Goal: Transaction & Acquisition: Purchase product/service

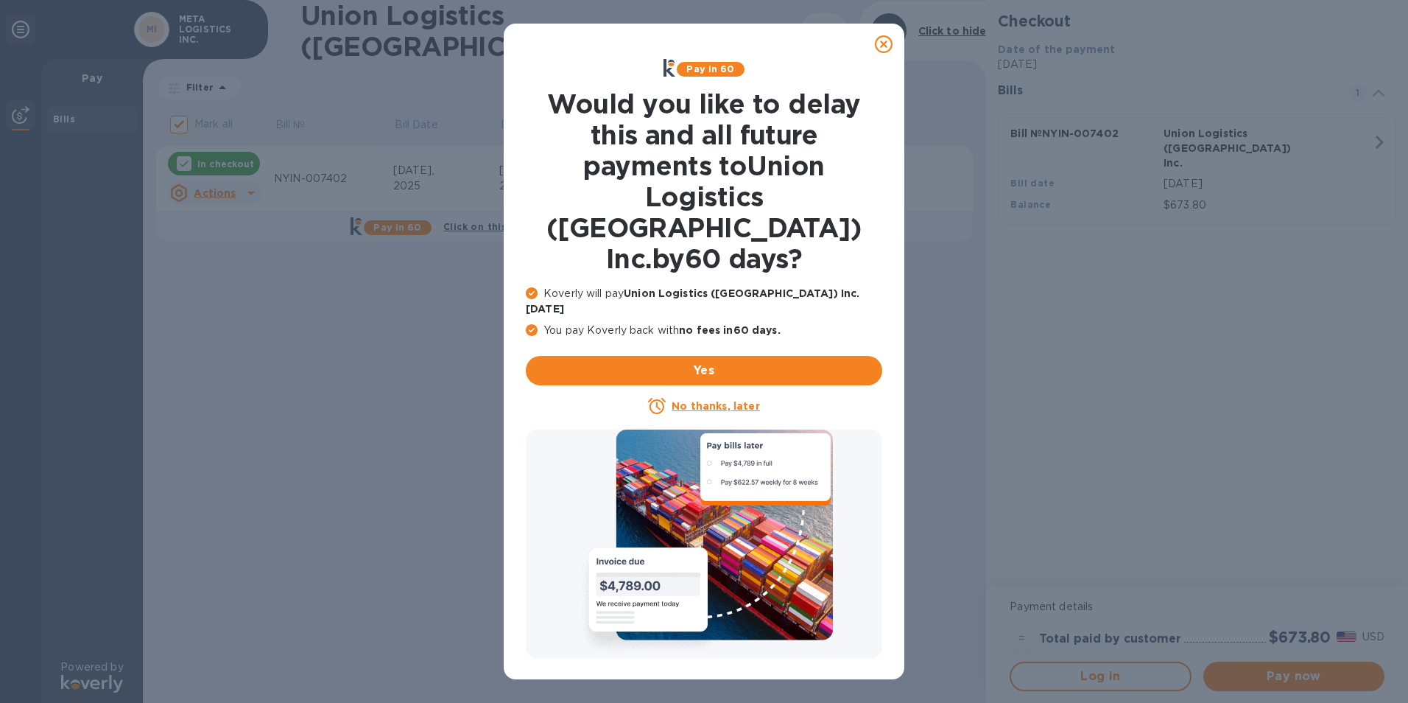
click at [885, 39] on icon at bounding box center [884, 44] width 18 height 18
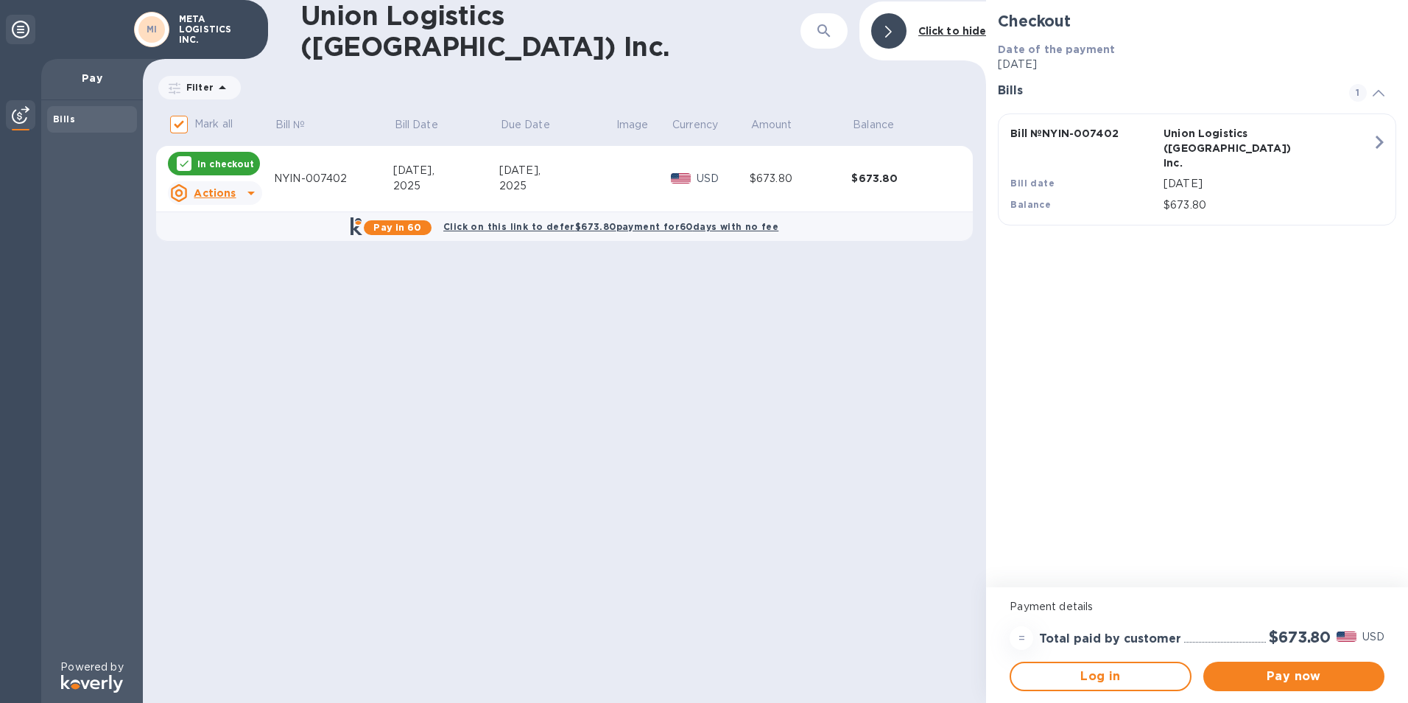
click at [1153, 306] on div "Checkout Date of the payment Sep 22, 2025 Bills 1 Bill № NYIN-007402 Union Logi…" at bounding box center [1197, 293] width 422 height 587
click at [1285, 173] on div "Sep 2, 2025" at bounding box center [1268, 183] width 214 height 21
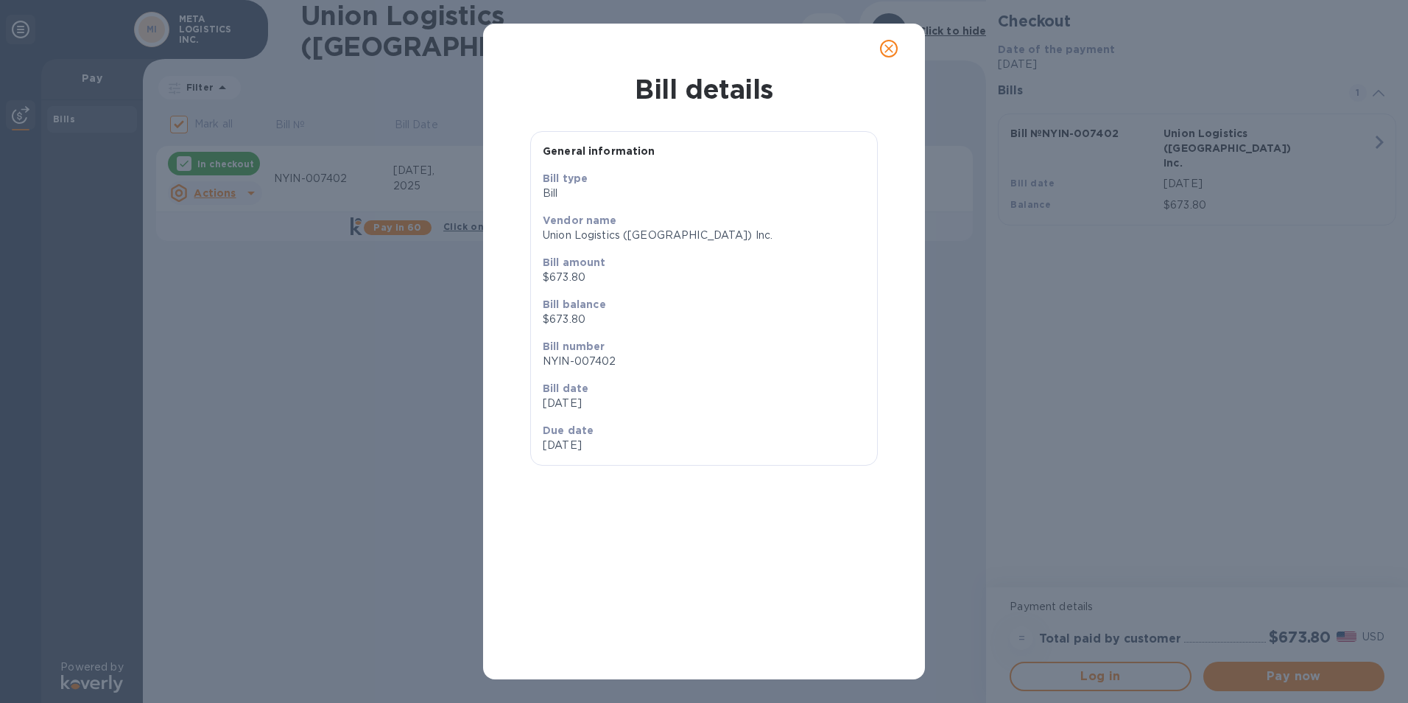
click at [891, 49] on icon "close" at bounding box center [889, 48] width 15 height 15
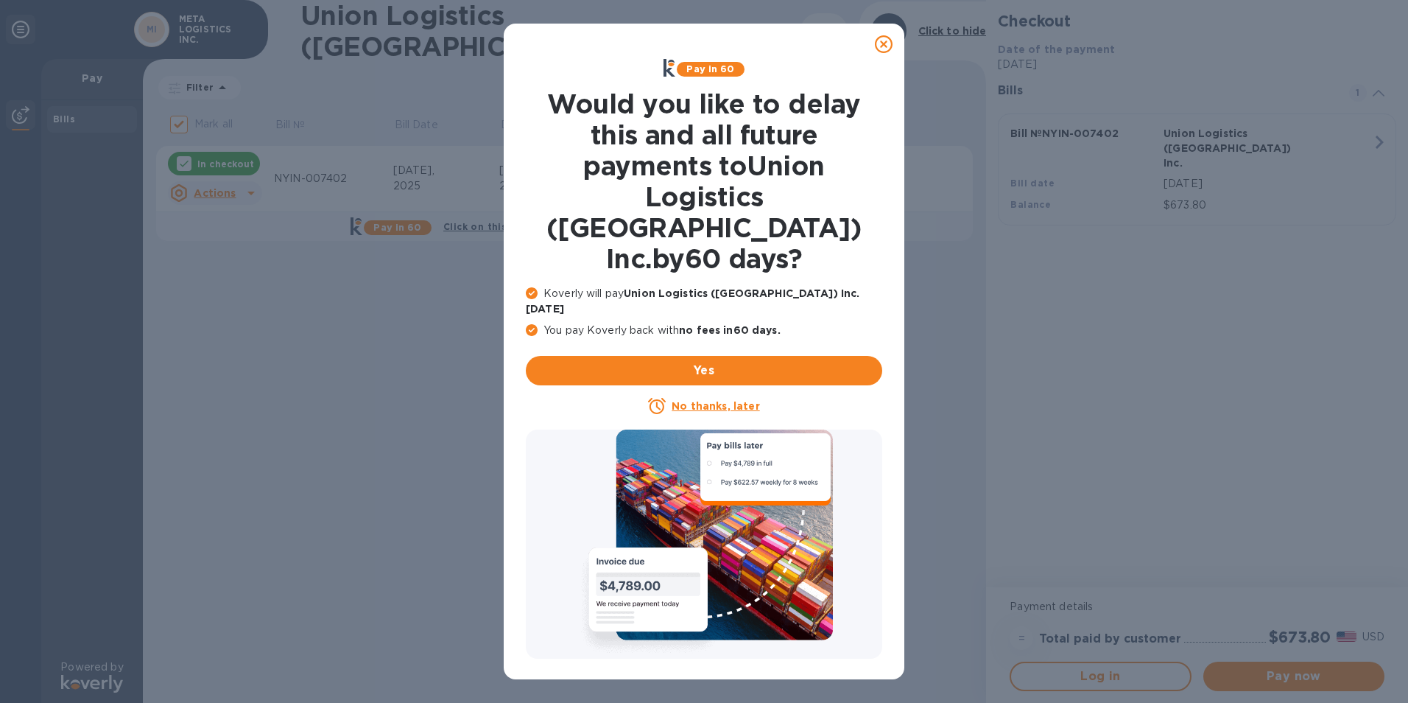
click at [711, 400] on u "No thanks, later" at bounding box center [716, 406] width 88 height 12
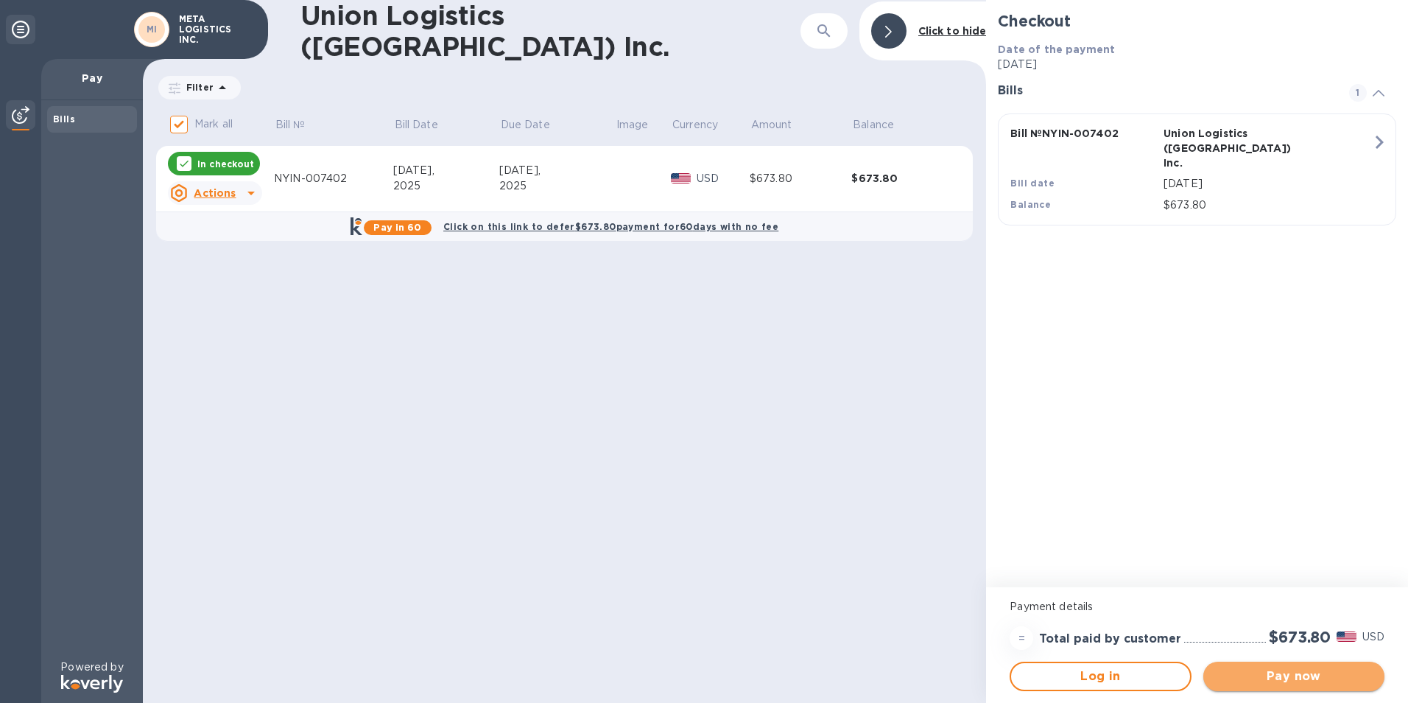
click at [1254, 666] on button "Pay now" at bounding box center [1294, 675] width 181 height 29
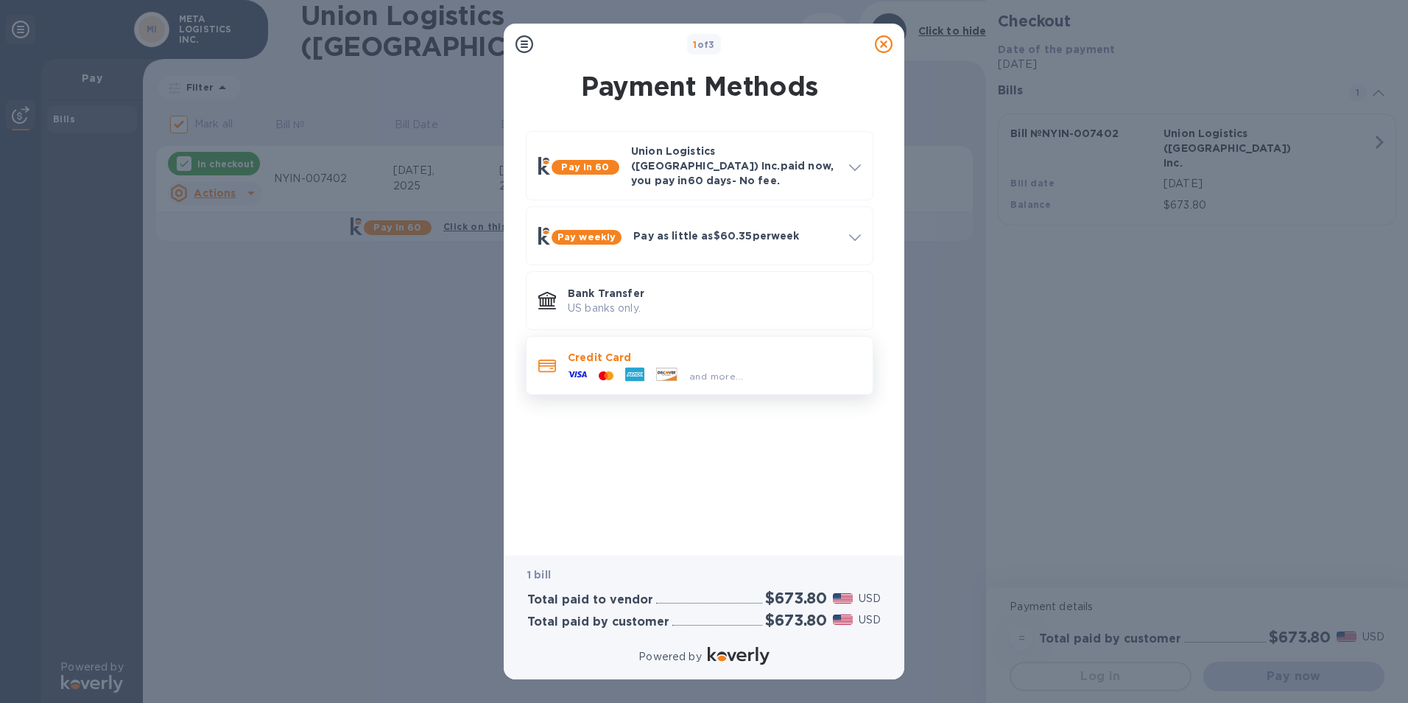
click at [658, 354] on p "Credit Card" at bounding box center [714, 357] width 293 height 15
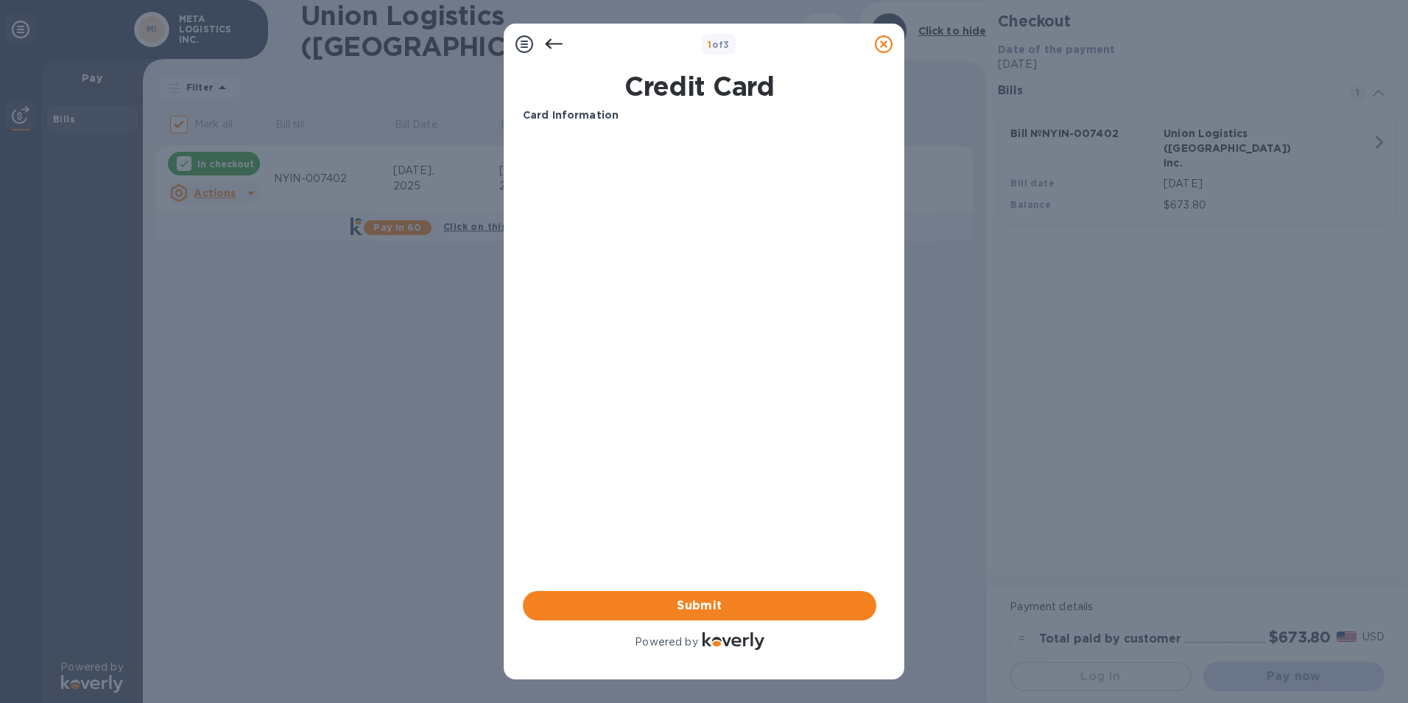
click at [685, 583] on div "Card Information Your browser does not support iframes Submit Powered by" at bounding box center [700, 380] width 354 height 545
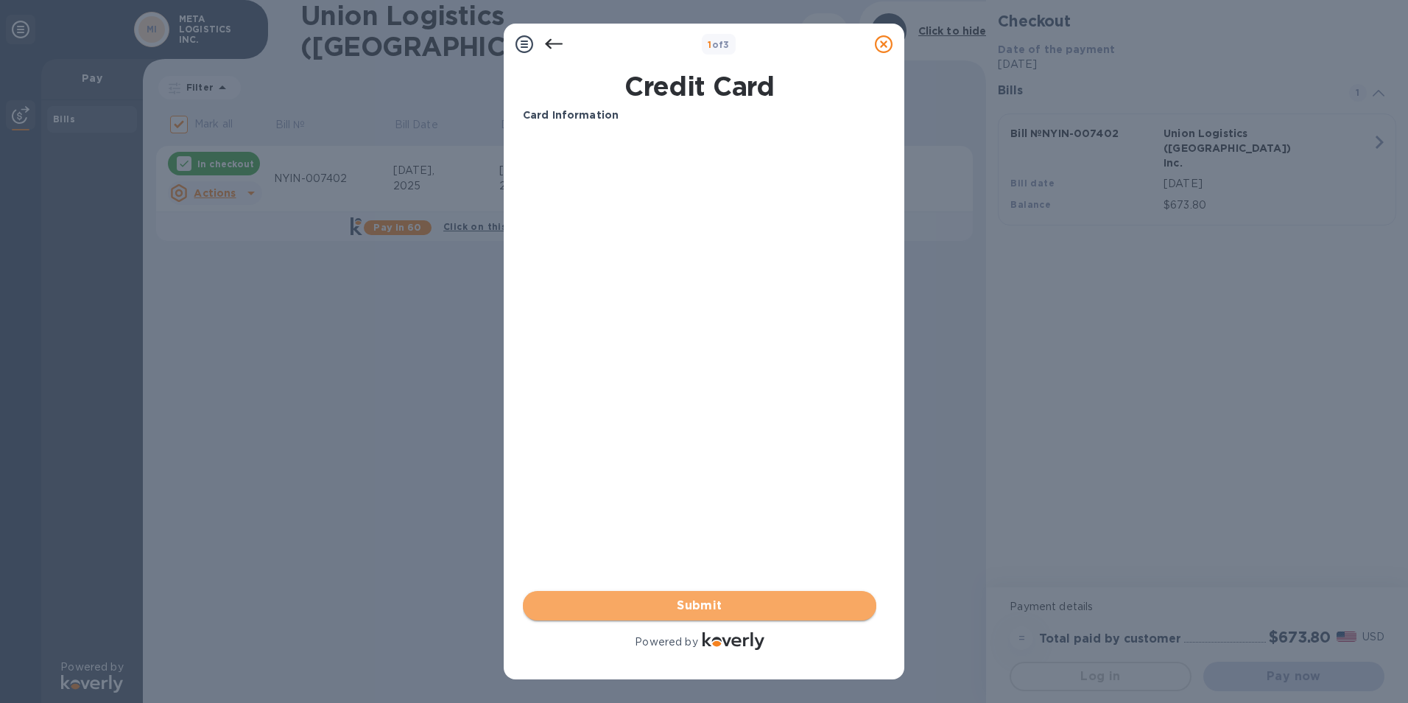
click at [690, 608] on span "Submit" at bounding box center [700, 606] width 330 height 18
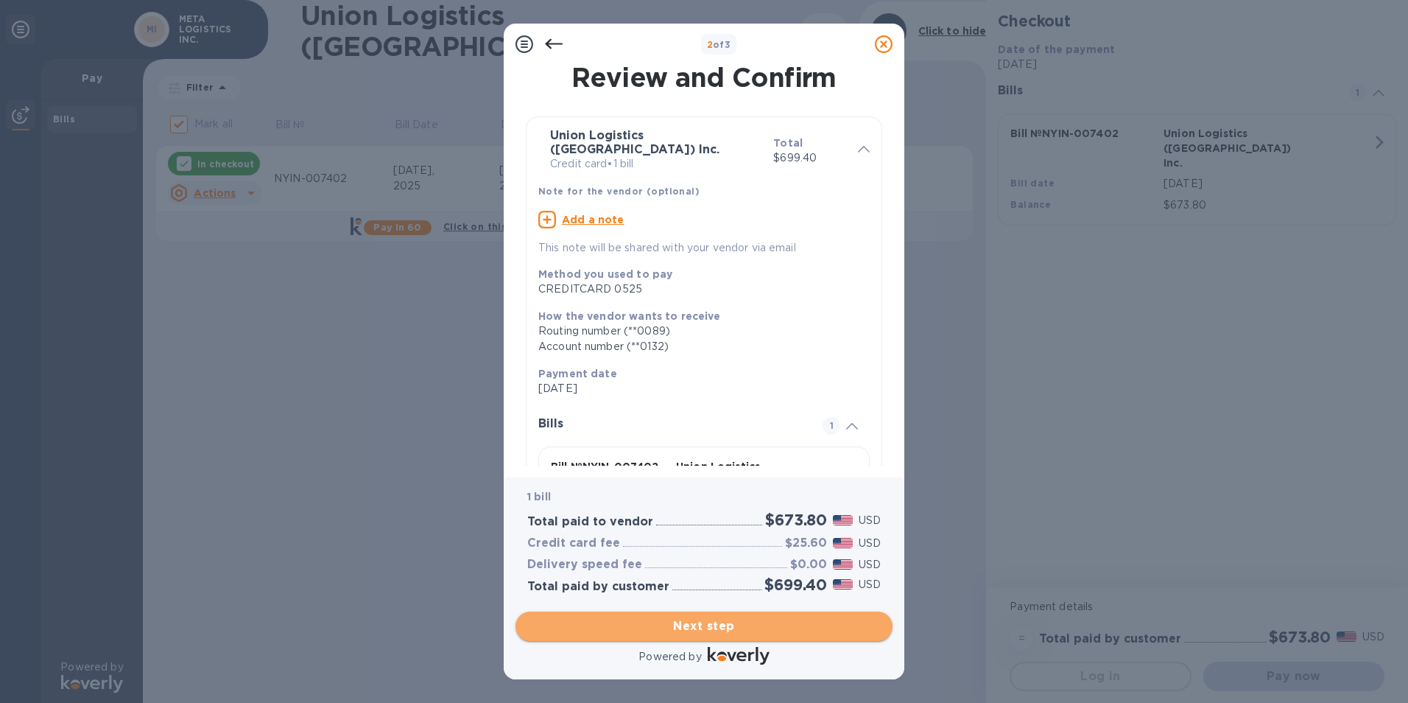
click at [718, 622] on span "Next step" at bounding box center [704, 626] width 354 height 18
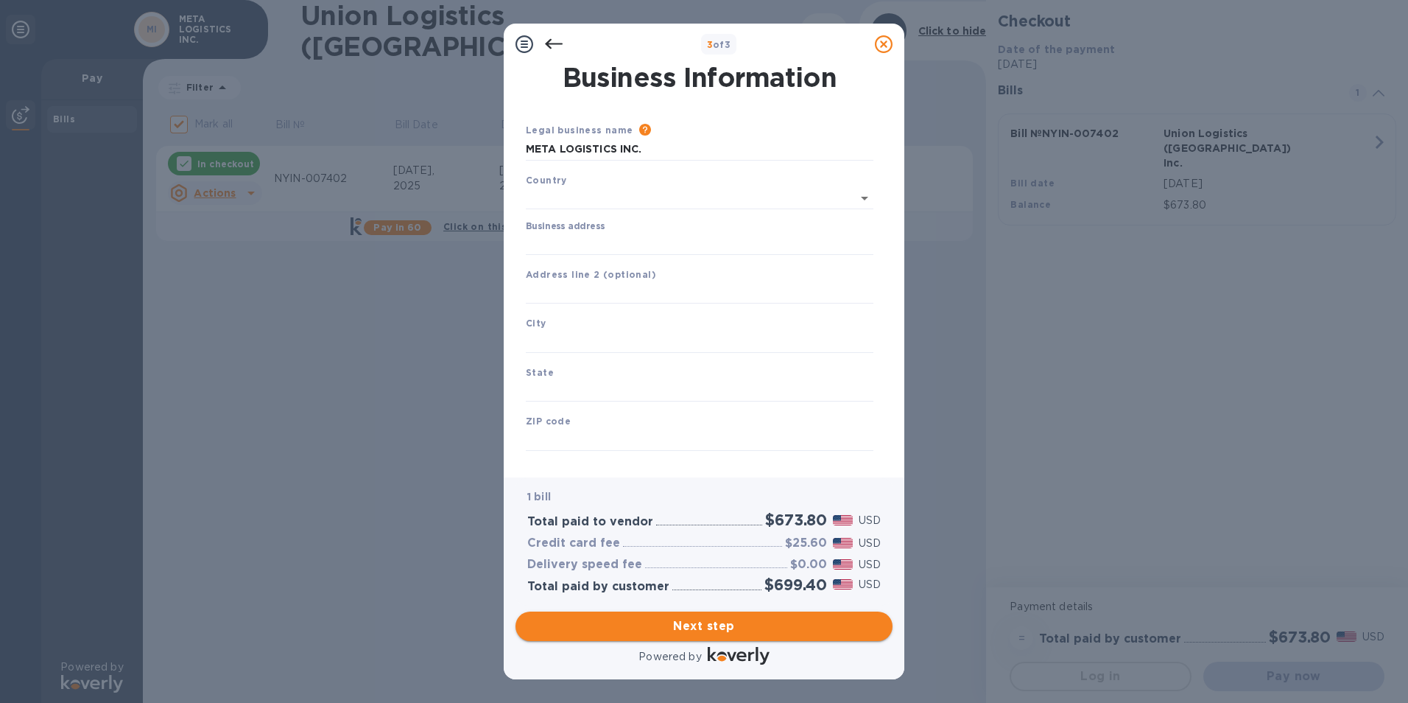
type input "United States"
click at [587, 236] on input "Business address" at bounding box center [700, 241] width 348 height 22
type input "3191 W Temple Ave Suite 280"
type input "Pomona"
type input "CA"
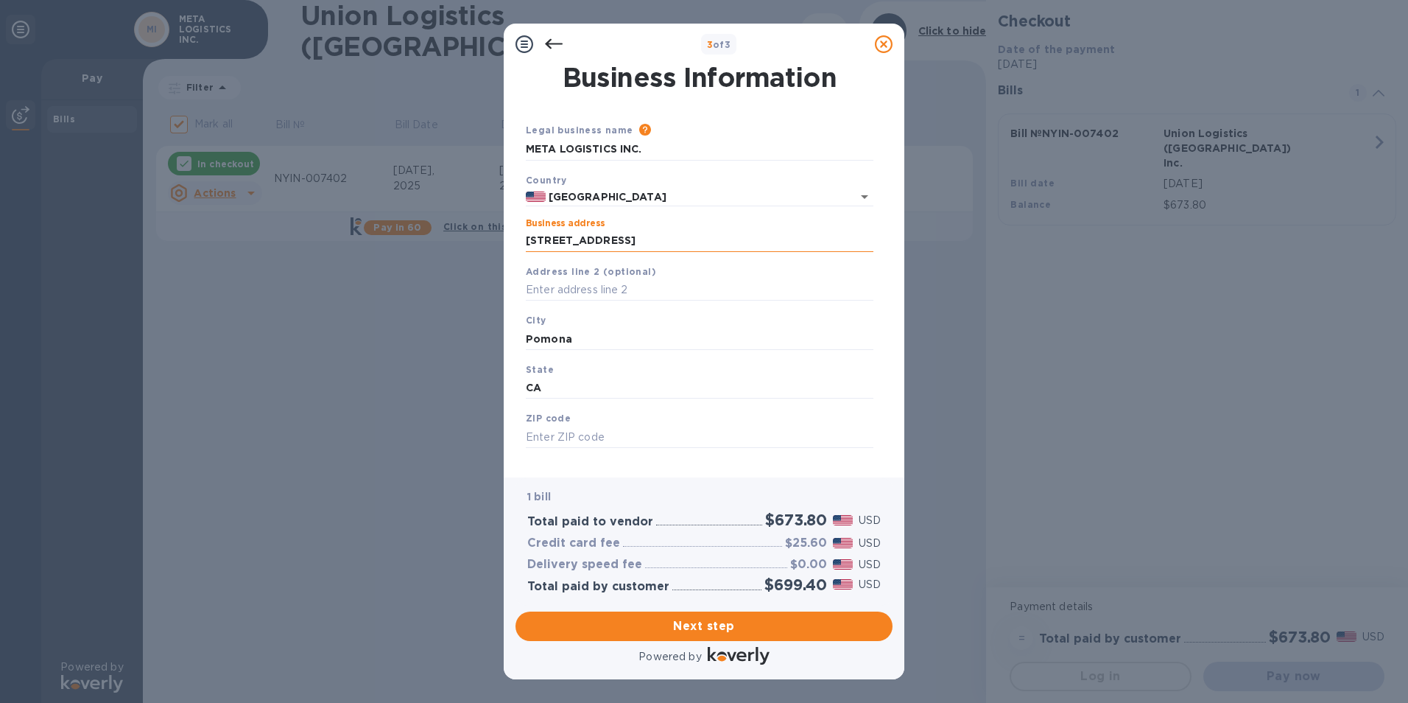
type input "91768"
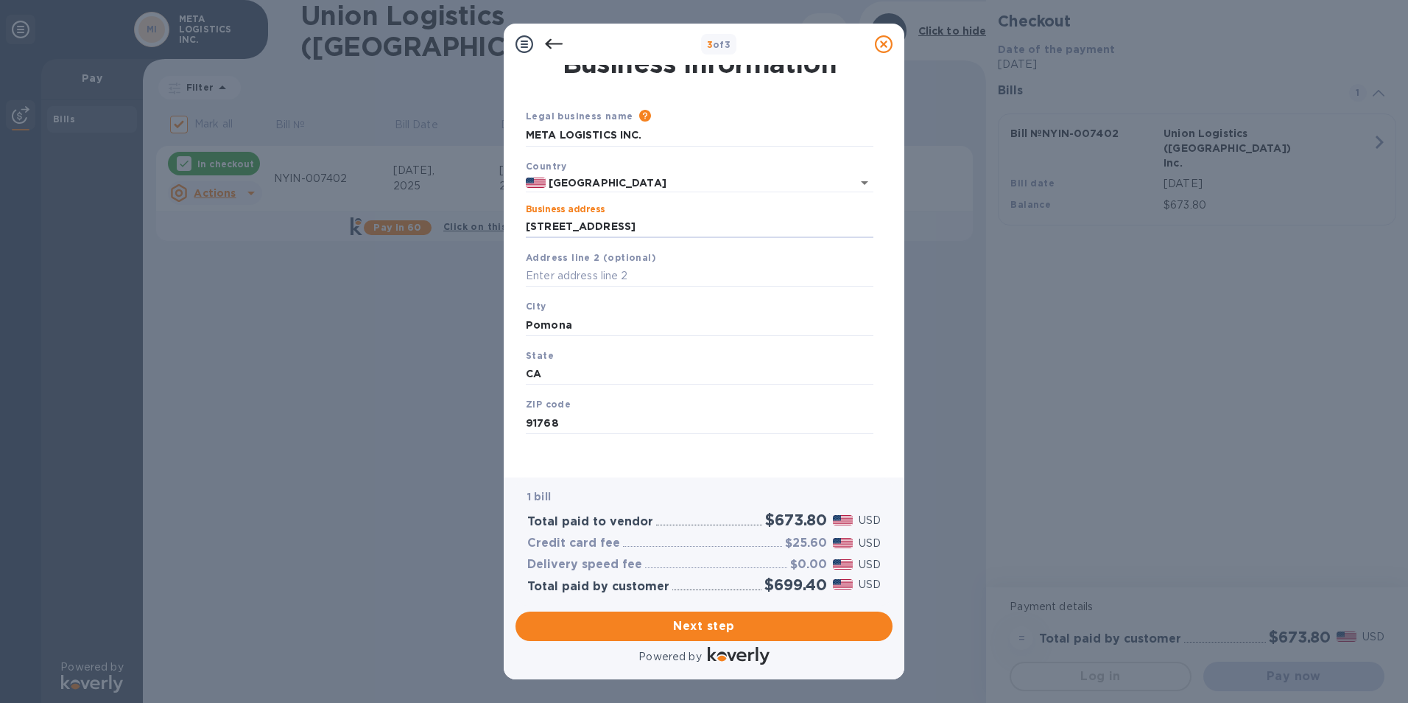
scroll to position [18, 0]
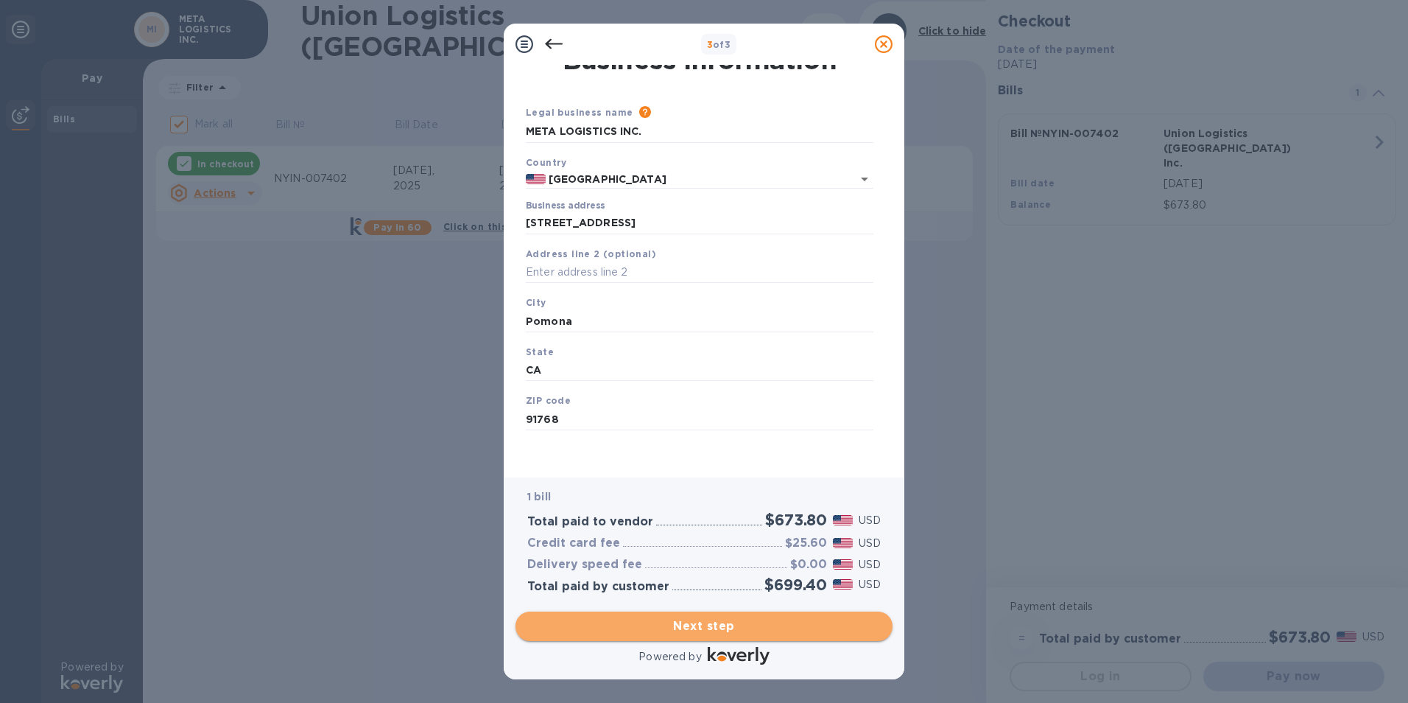
click at [689, 622] on span "Next step" at bounding box center [704, 626] width 354 height 18
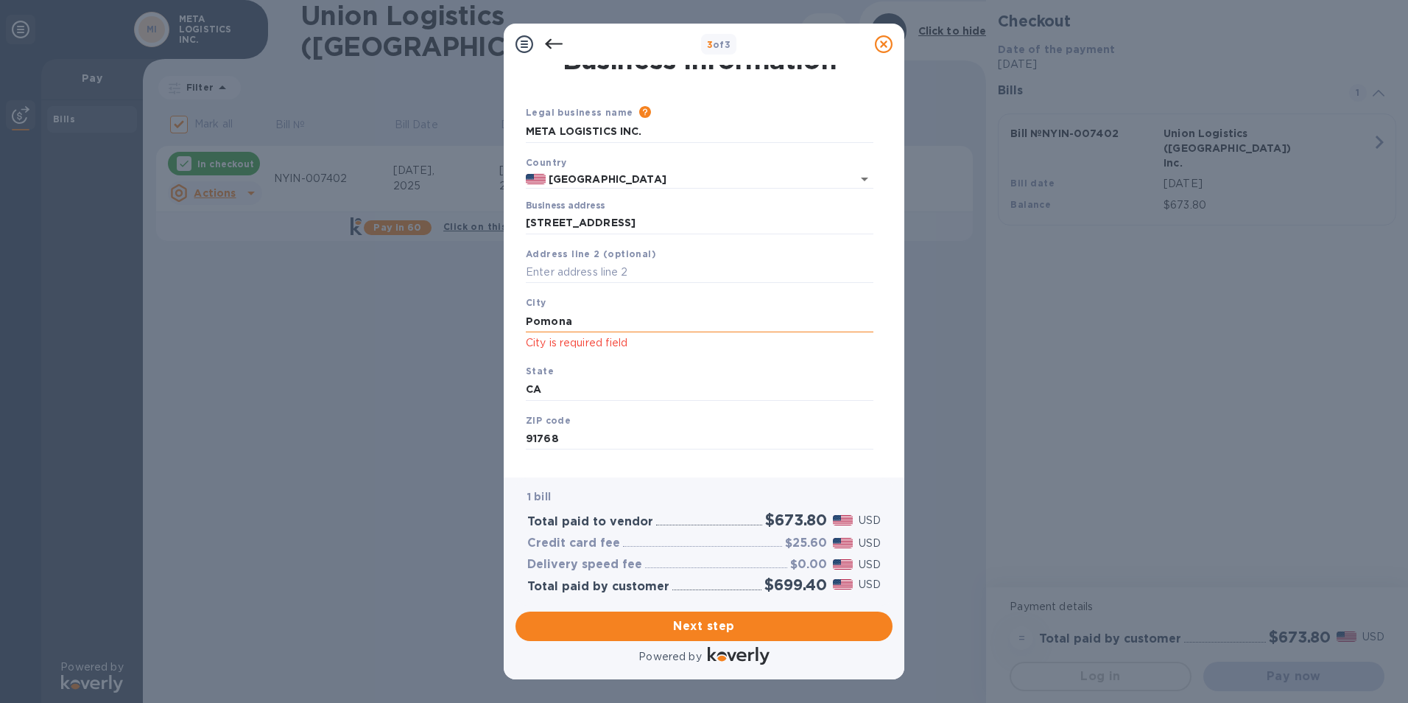
click at [597, 321] on input "Pomona" at bounding box center [700, 321] width 348 height 22
type input "Pomona"
click at [686, 619] on span "Next step" at bounding box center [704, 626] width 354 height 18
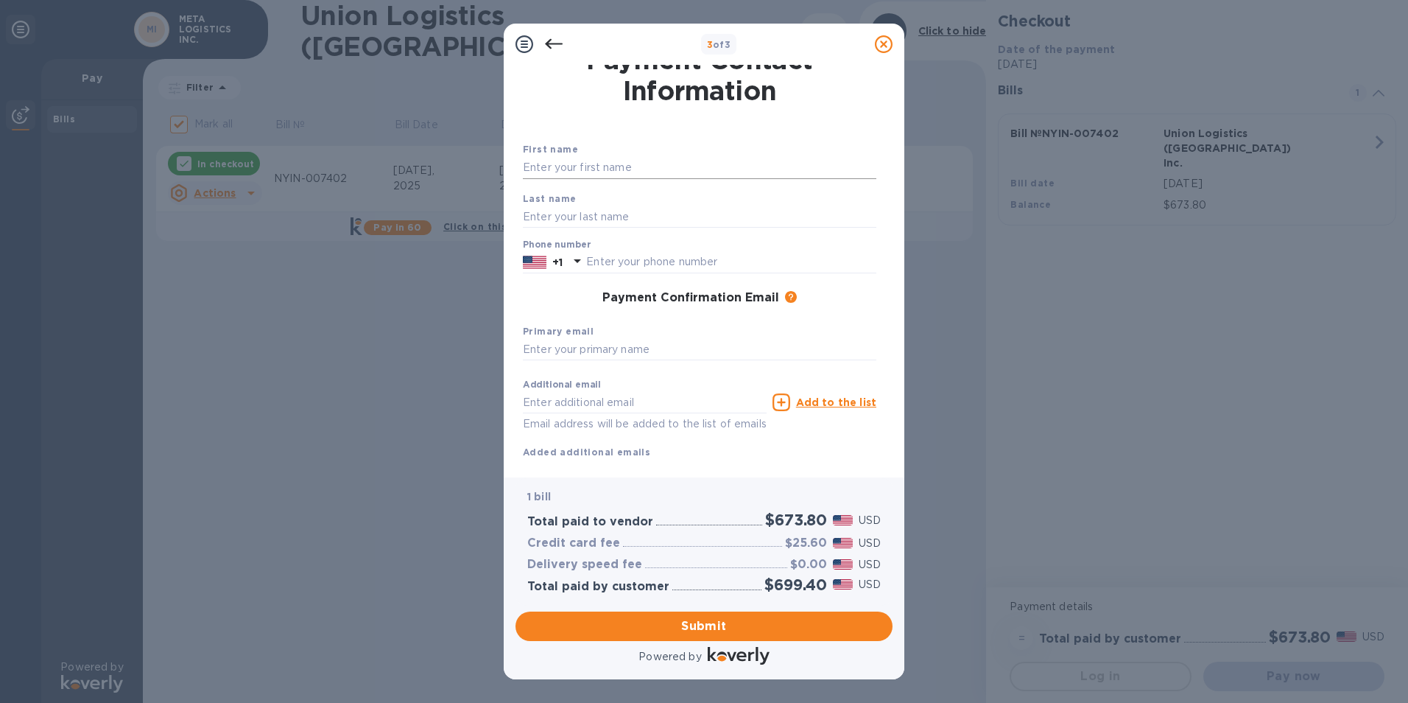
click at [576, 166] on input "text" at bounding box center [700, 168] width 354 height 22
type input "KAI"
type input "LI"
type input "6262178237"
type input "op@metalogisticsinc.com"
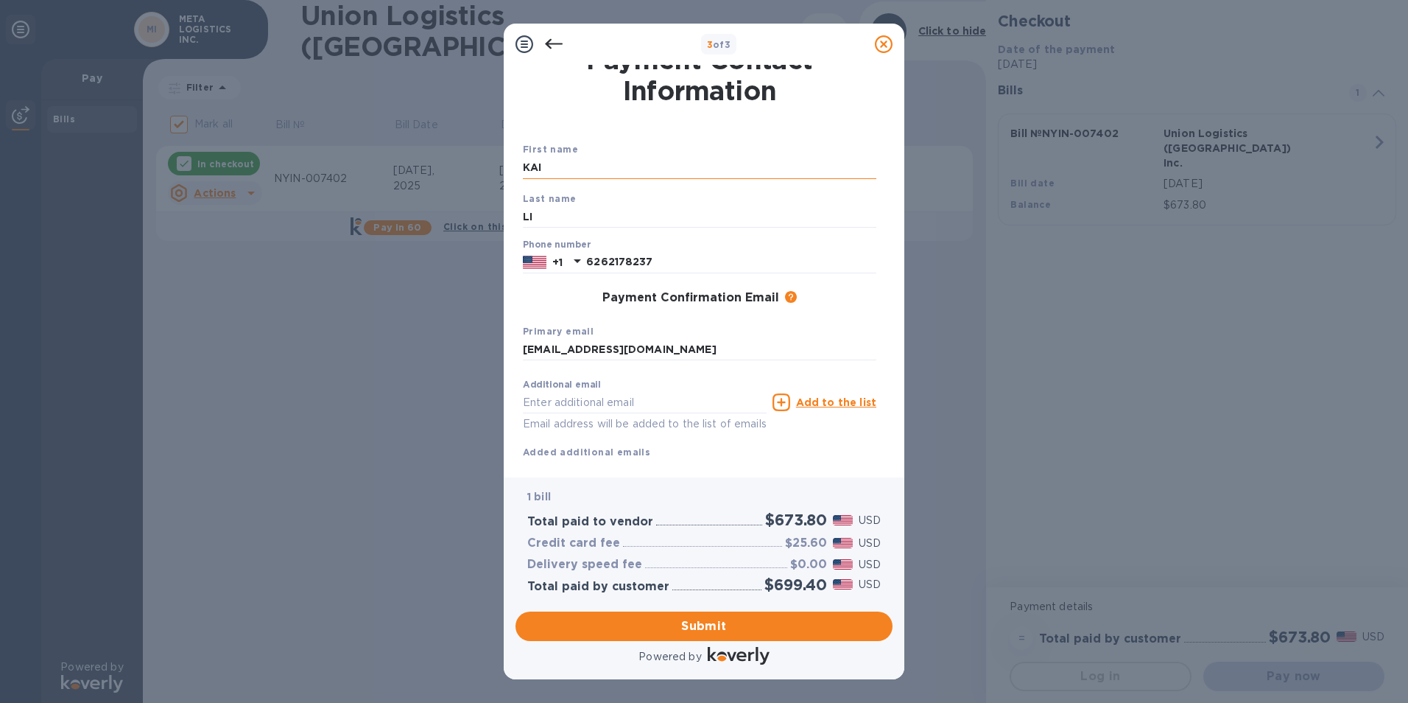
type input "op@metalogisticsinc.com"
click at [672, 625] on span "Submit" at bounding box center [704, 626] width 354 height 18
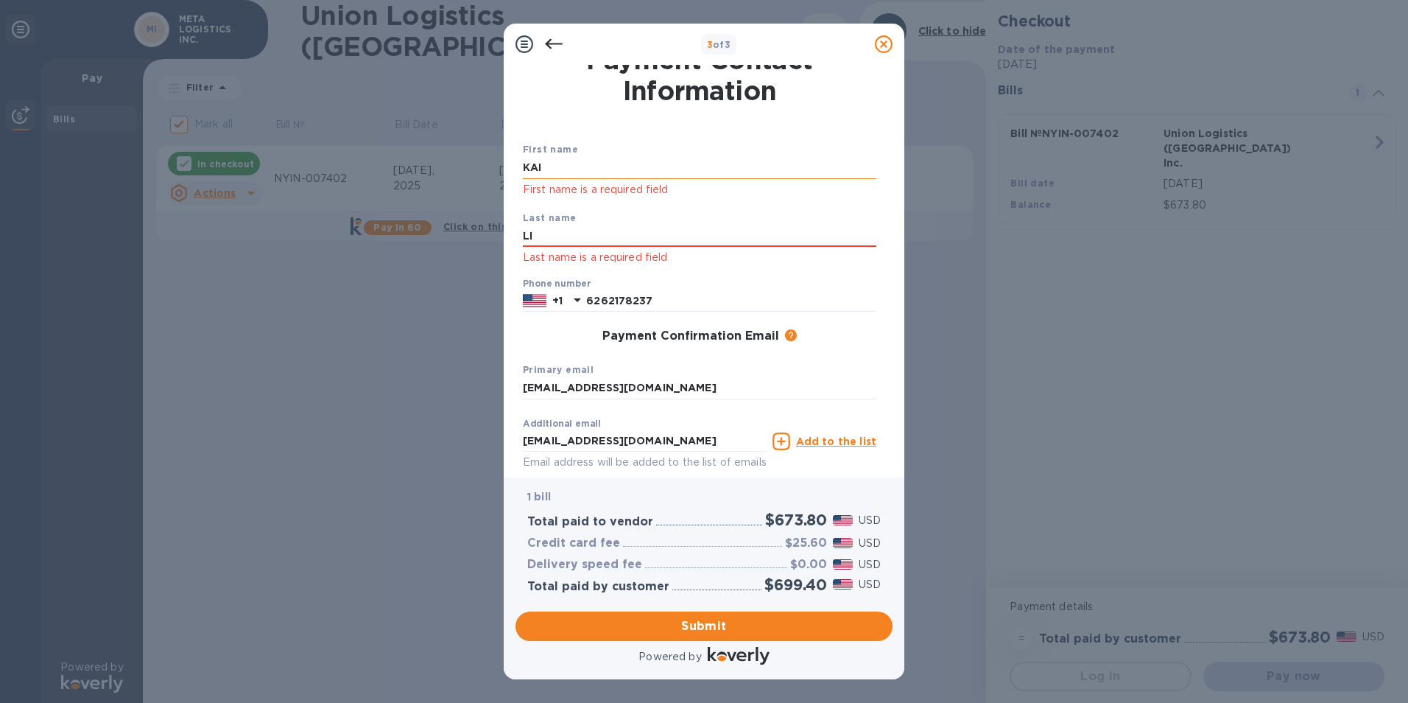
click at [574, 173] on input "KAI" at bounding box center [700, 168] width 354 height 22
type input "KAI"
click at [546, 230] on input "LI" at bounding box center [700, 236] width 354 height 22
type input "LI"
click at [625, 127] on div "First name KAI First name is a required field Last name LI Last name is a requi…" at bounding box center [699, 308] width 359 height 386
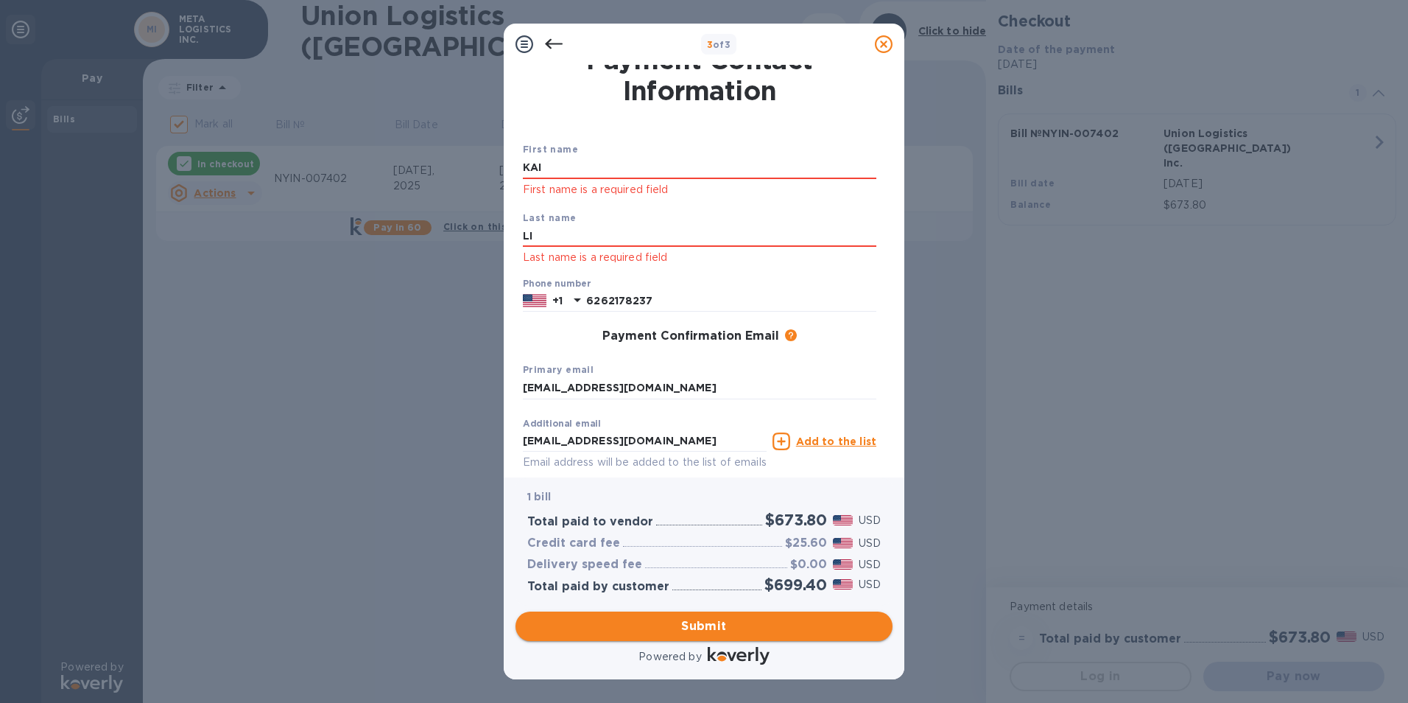
click at [689, 621] on span "Submit" at bounding box center [704, 626] width 354 height 18
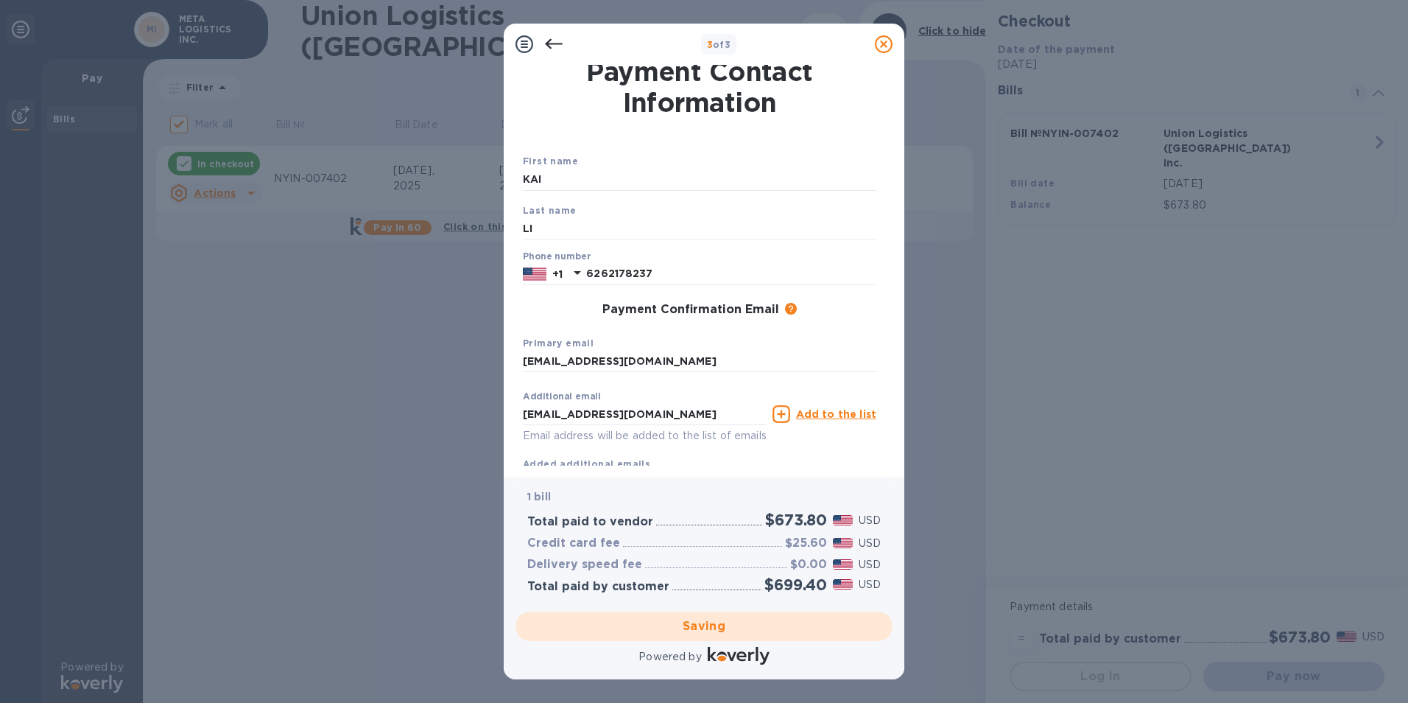
scroll to position [0, 0]
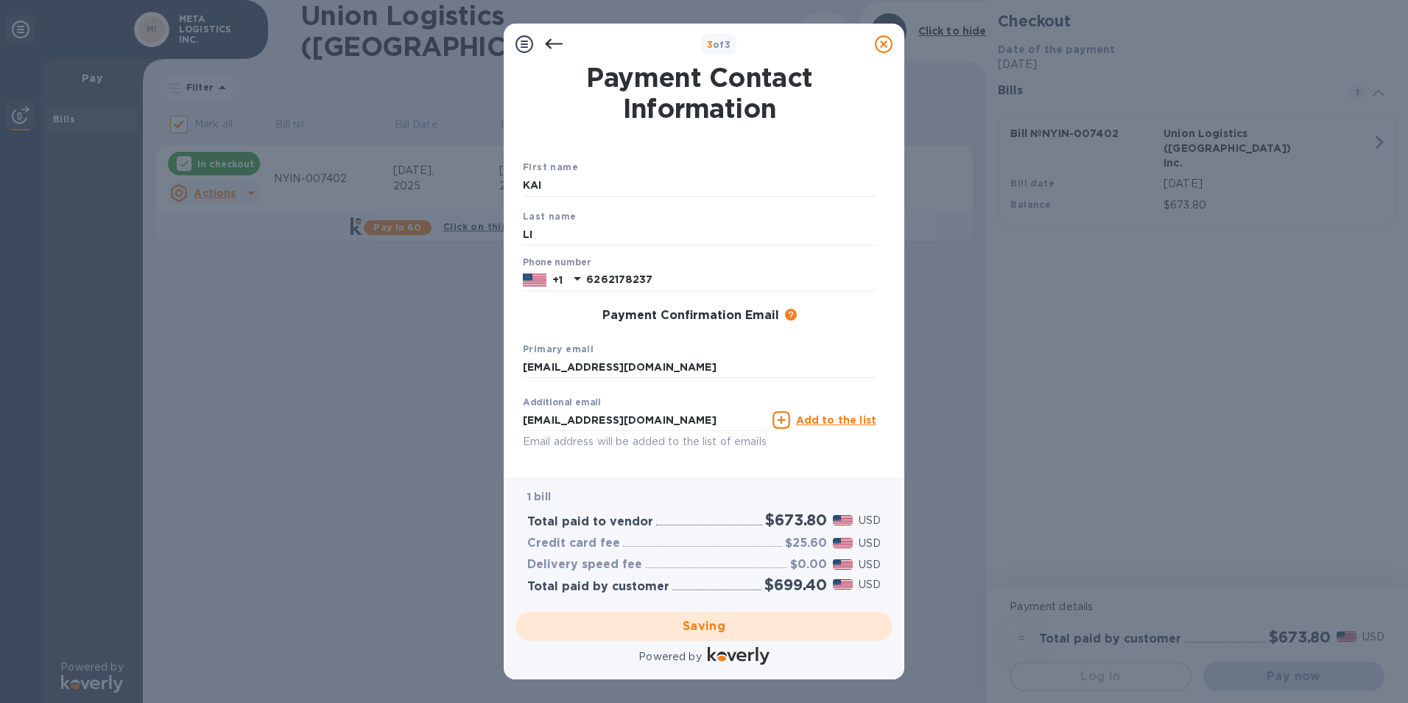
checkbox input "false"
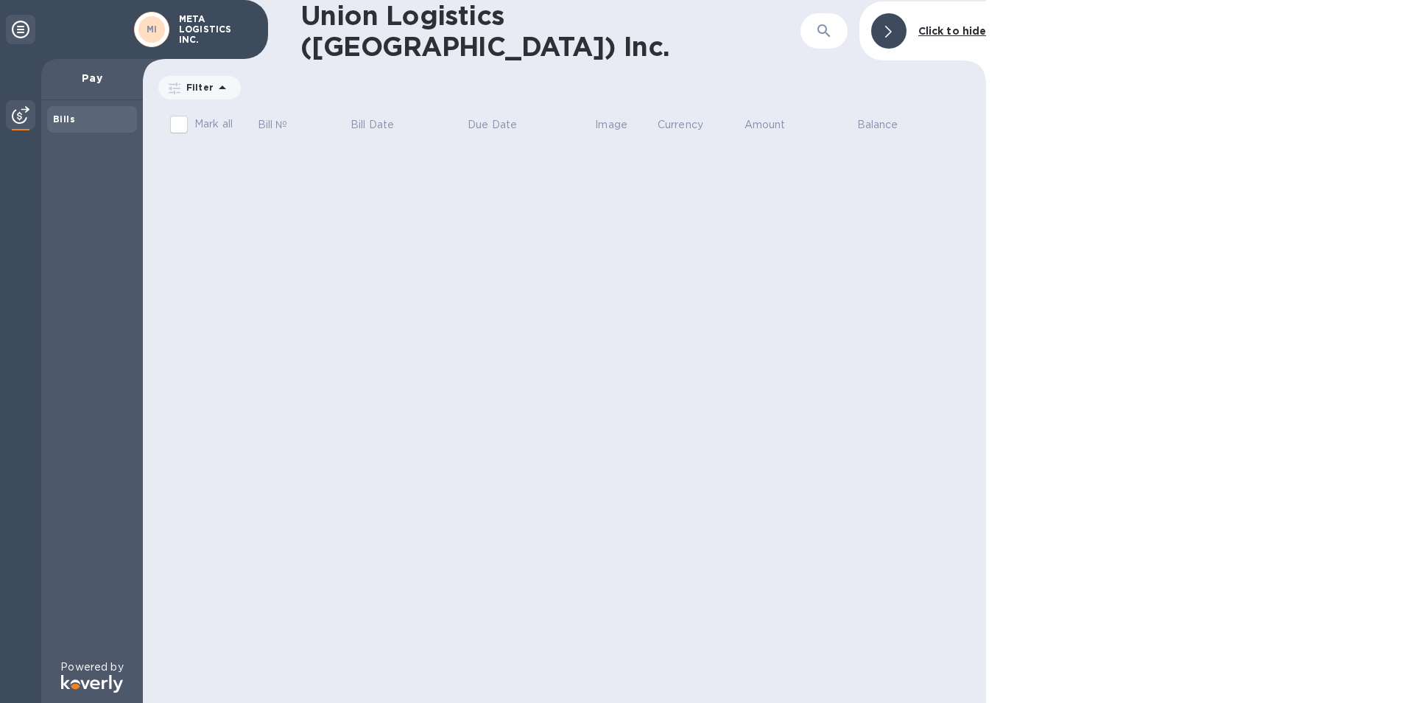
click at [931, 30] on b "Click to hide" at bounding box center [952, 31] width 68 height 12
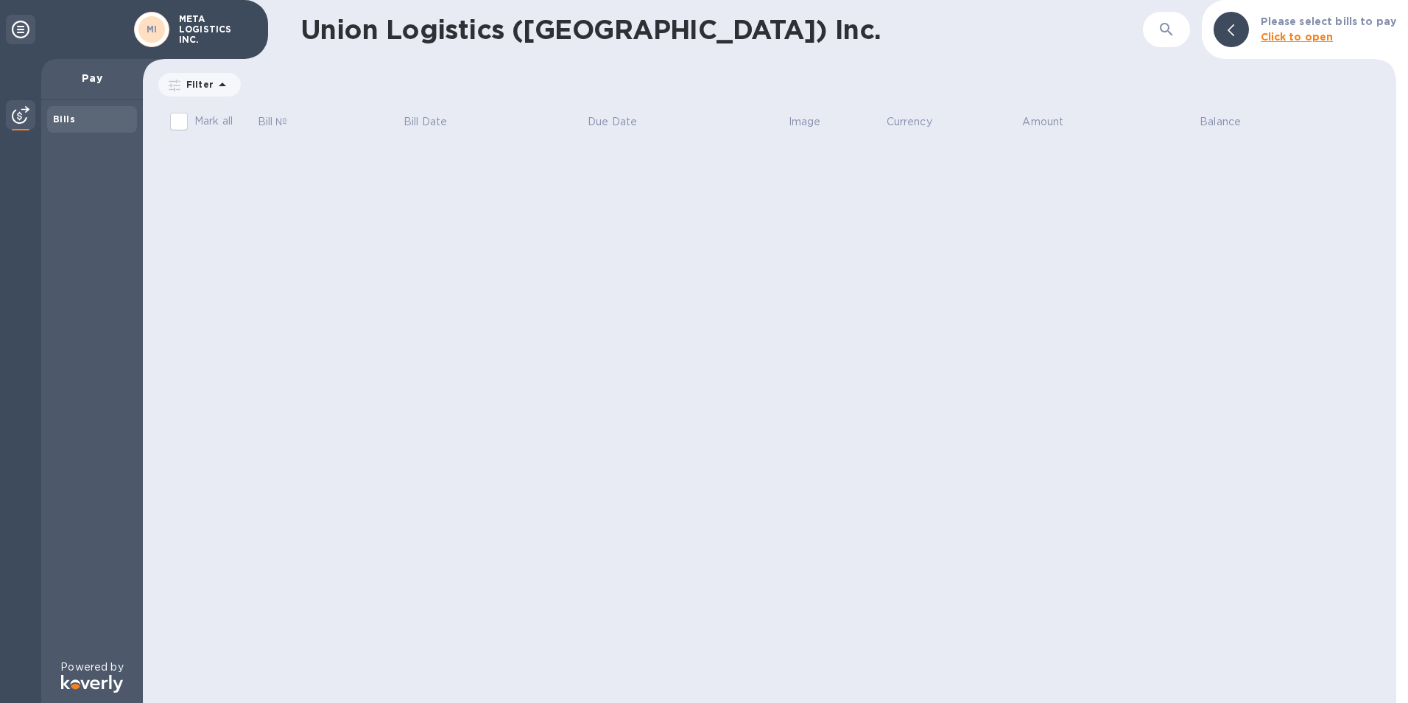
click at [1167, 25] on icon "button" at bounding box center [1166, 29] width 13 height 13
click at [1176, 35] on icon "button" at bounding box center [1167, 30] width 18 height 18
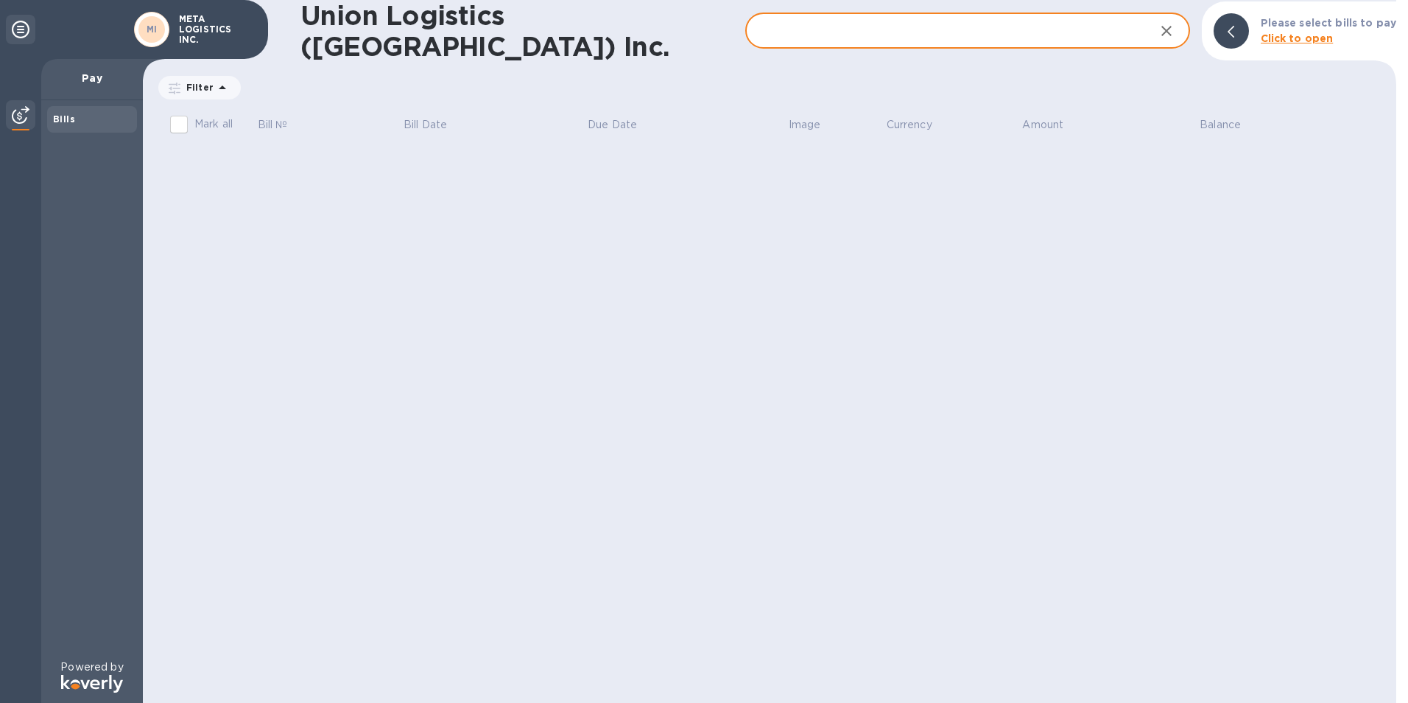
click at [1047, 33] on input "text" at bounding box center [944, 31] width 398 height 36
paste input "COSU6424333590"
type input "COSU6424333590"
click at [72, 121] on b "Bills" at bounding box center [64, 118] width 22 height 11
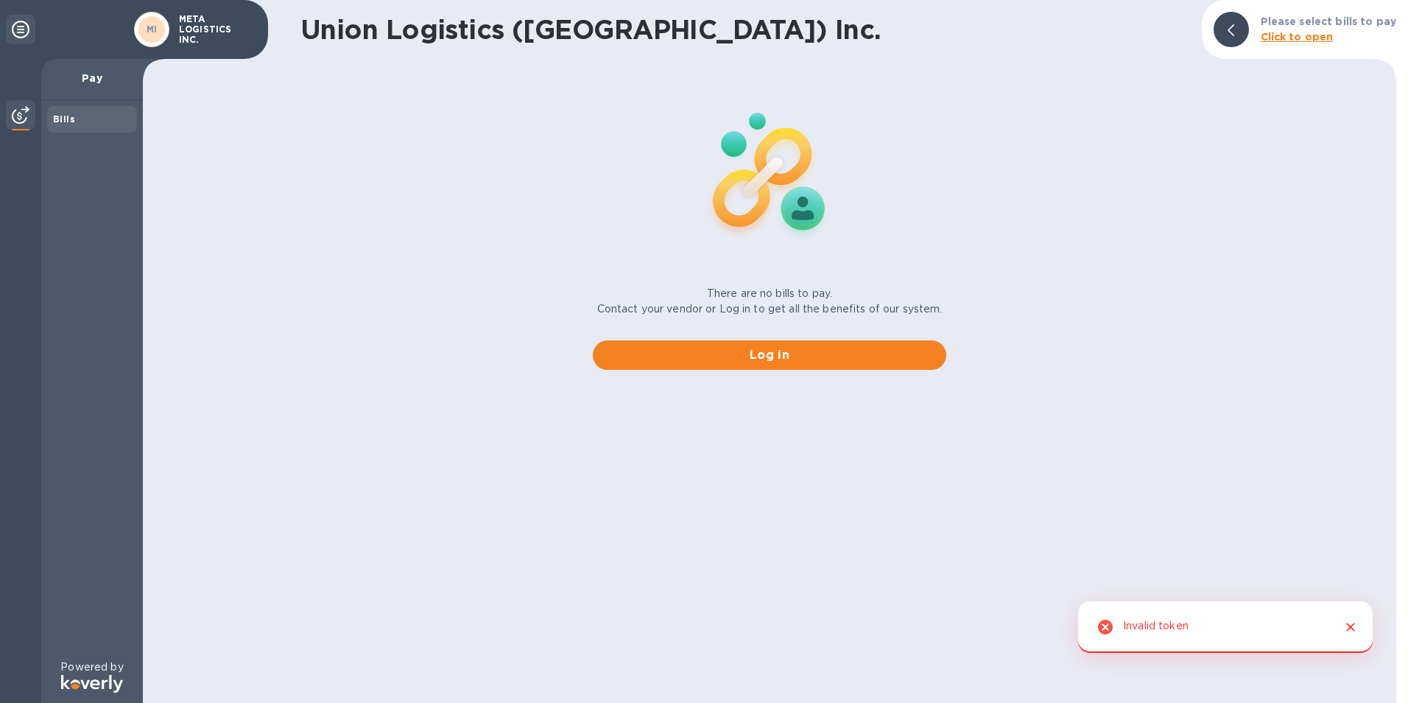
click at [1296, 39] on b "Click to open" at bounding box center [1297, 37] width 73 height 12
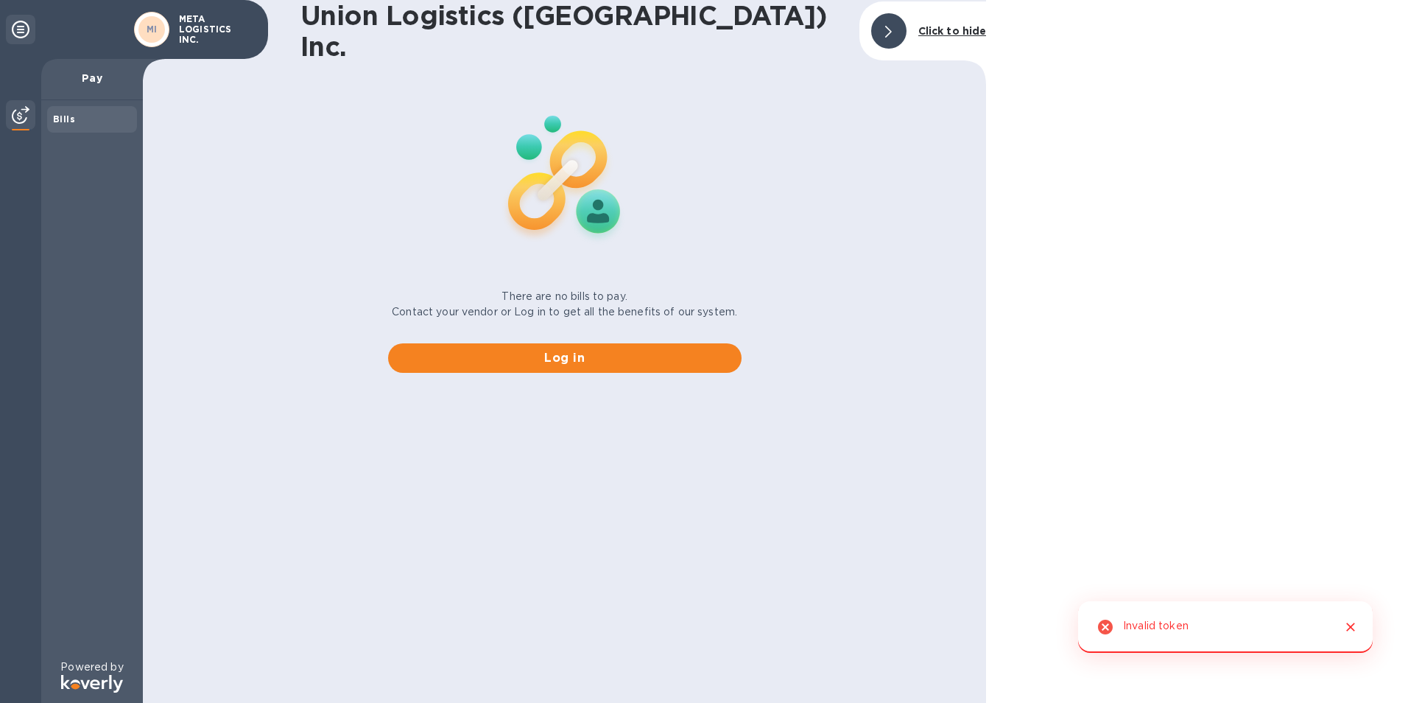
click at [1106, 628] on icon at bounding box center [1106, 627] width 18 height 18
drag, startPoint x: 946, startPoint y: 407, endPoint x: 833, endPoint y: 387, distance: 114.4
click at [933, 405] on div "Union Logistics ([GEOGRAPHIC_DATA]) Inc. Click to hide There are no bills to pa…" at bounding box center [564, 351] width 843 height 703
click at [1164, 624] on div "Invalid token" at bounding box center [1156, 627] width 66 height 28
click at [1162, 621] on div at bounding box center [1197, 351] width 422 height 703
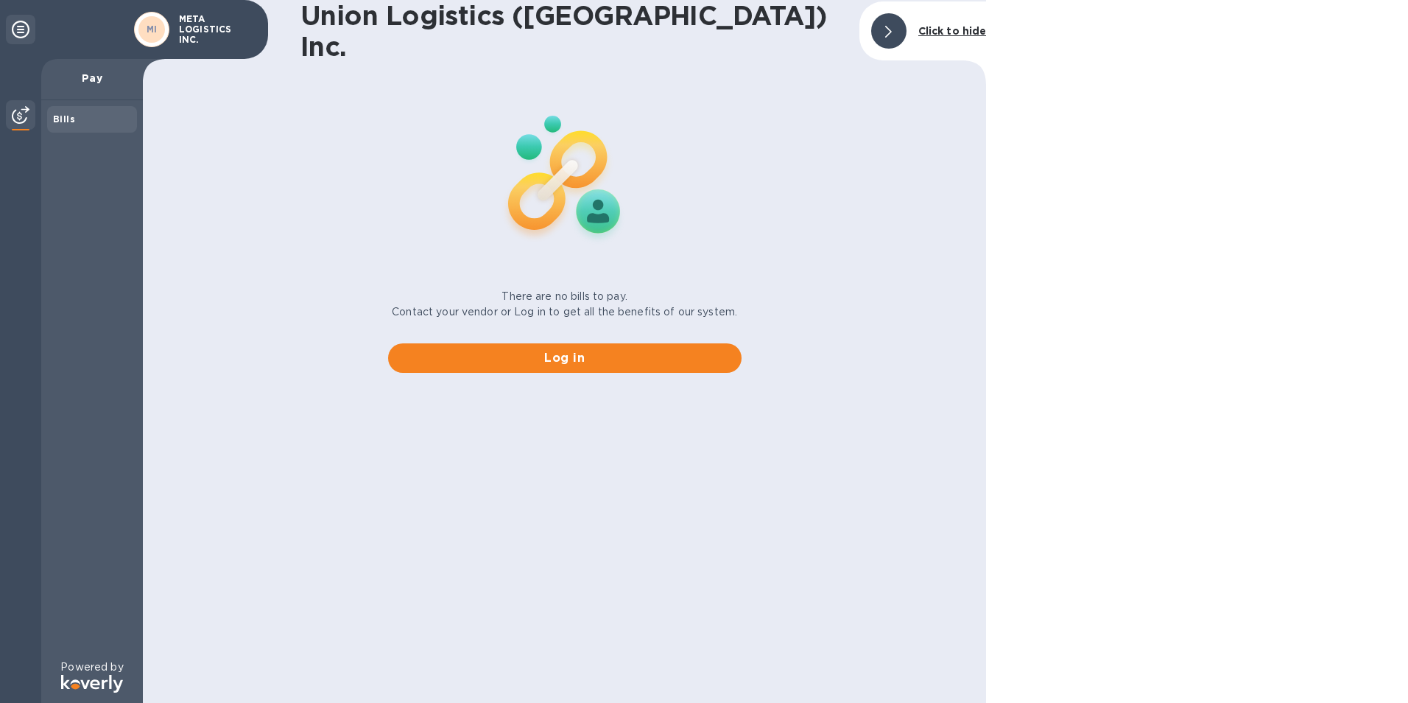
click at [1165, 628] on div at bounding box center [1197, 351] width 422 height 703
